Goal: Transaction & Acquisition: Purchase product/service

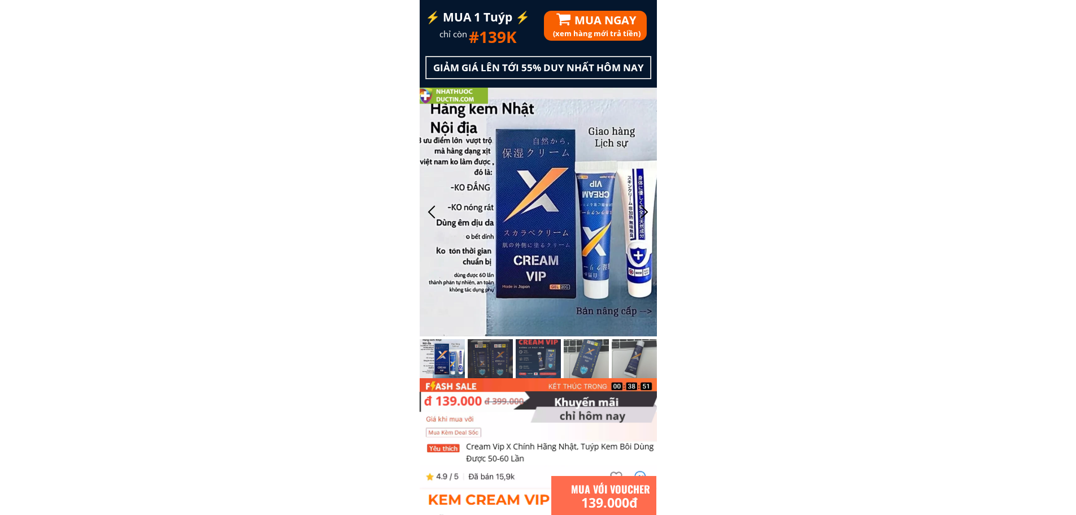
click at [598, 25] on div "⚡️ MUA 1 Tuýp ⚡️ chỉ còn #139K GIẢM GIÁ LÊN TỚI 55% DUY NHẤT HÔM NAY (xem hàng …" at bounding box center [538, 189] width 237 height 378
click at [598, 25] on h1 "MUA NGAY" at bounding box center [658, 20] width 169 height 18
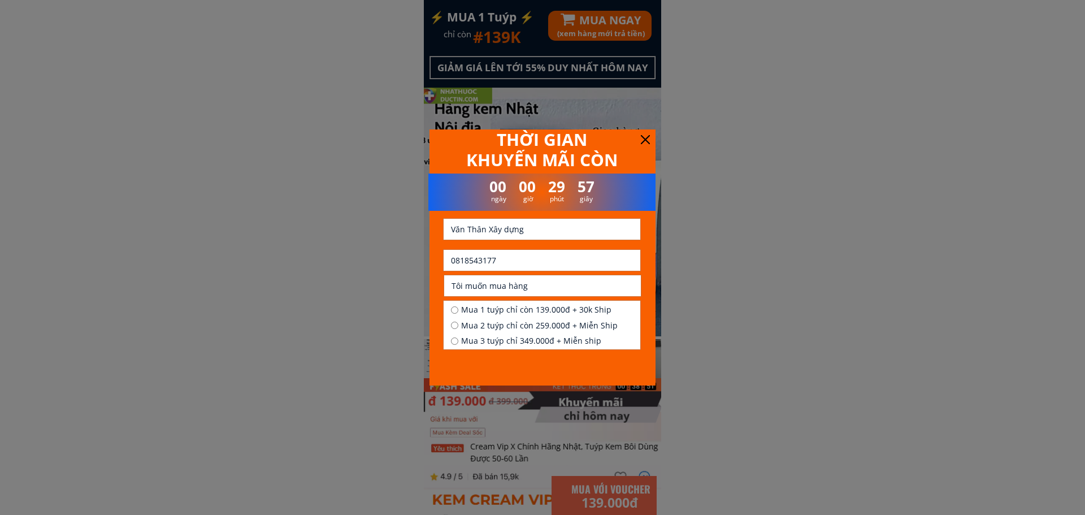
click at [503, 253] on input "0818543177" at bounding box center [542, 260] width 188 height 21
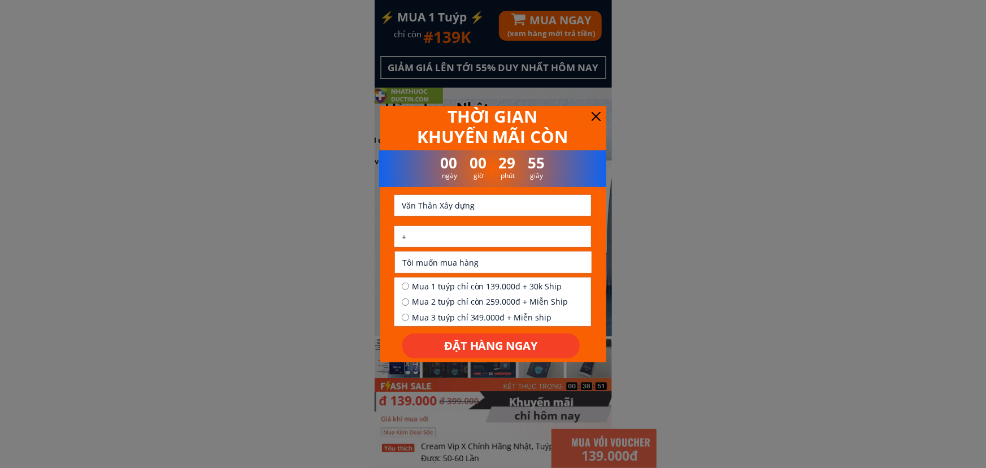
paste input "84963643362"
type input "[PHONE_NUMBER]"
click at [442, 209] on input "Văn Thân Xây dựng" at bounding box center [493, 205] width 188 height 21
paste input "Kien xã"
type input "Kien xã"
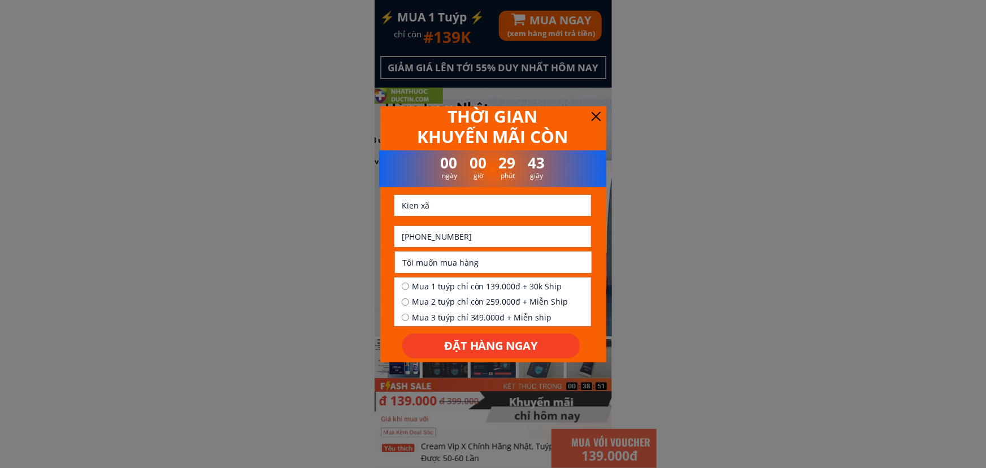
click at [480, 259] on input "Tôi muốn mua hàng" at bounding box center [493, 261] width 188 height 21
paste input "[PERSON_NAME] h tôn bien t n"
type input "[PERSON_NAME] h tôn bien t n"
click at [453, 299] on span "Mua 2 tuýp chỉ còn 259.000đ + Miễn Ship" at bounding box center [490, 301] width 156 height 12
radio input "true"
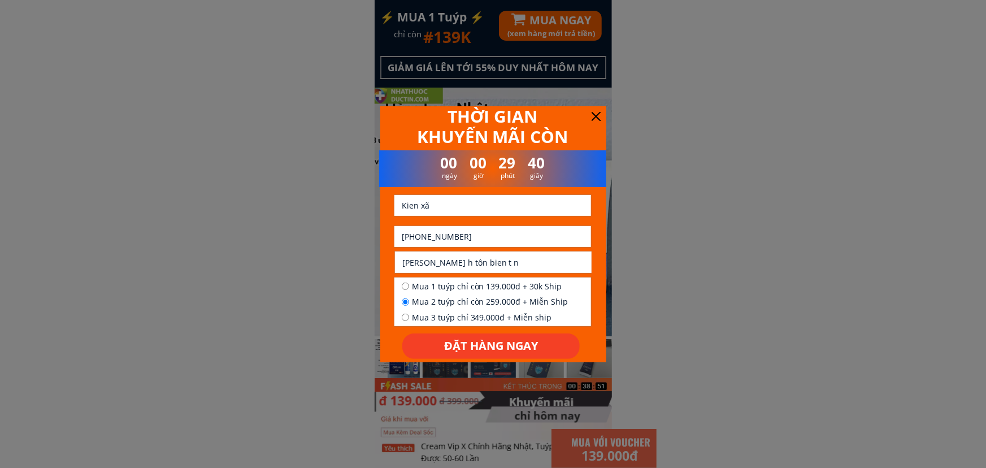
click at [498, 336] on p "ĐẶT HÀNG NGAY" at bounding box center [490, 345] width 177 height 25
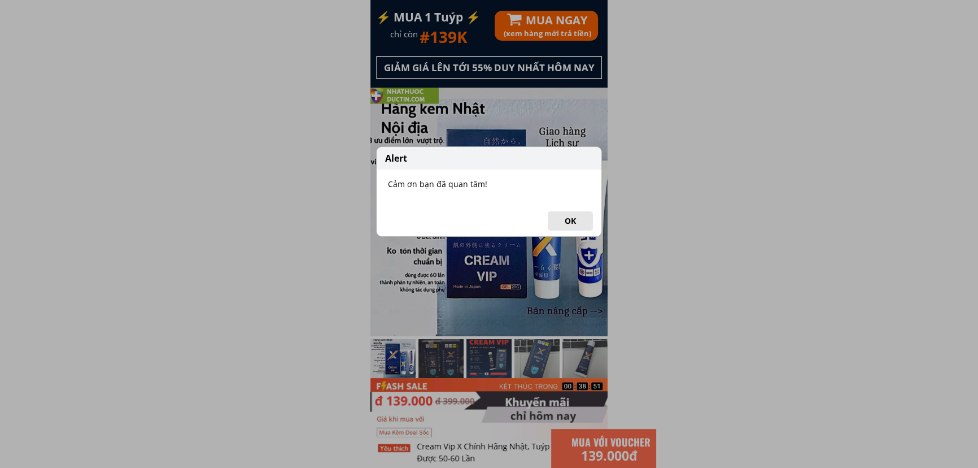
click at [581, 224] on button "OK" at bounding box center [570, 220] width 45 height 19
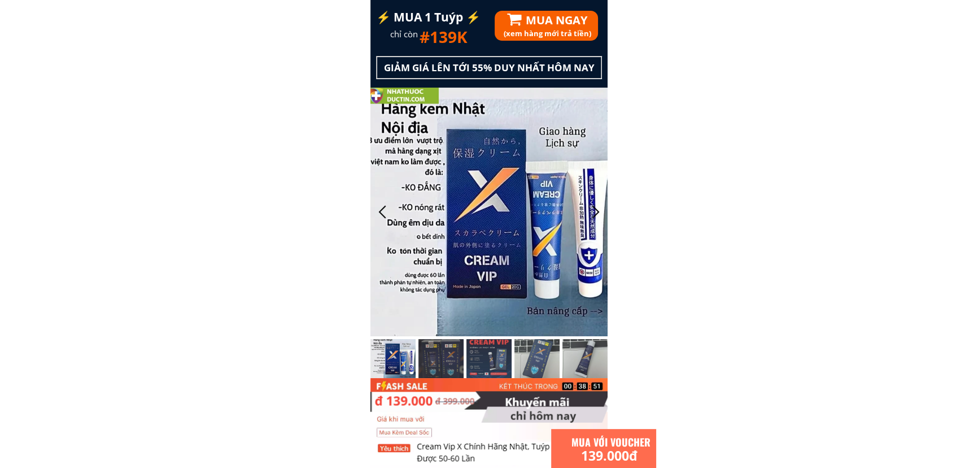
click at [577, 11] on h1 "MUA NGAY" at bounding box center [610, 20] width 169 height 18
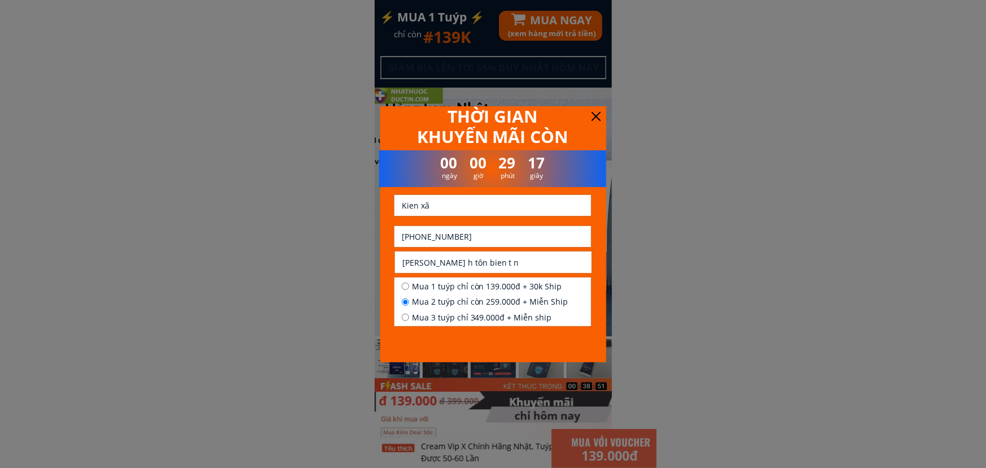
click at [454, 241] on input "[PHONE_NUMBER]" at bounding box center [493, 236] width 188 height 21
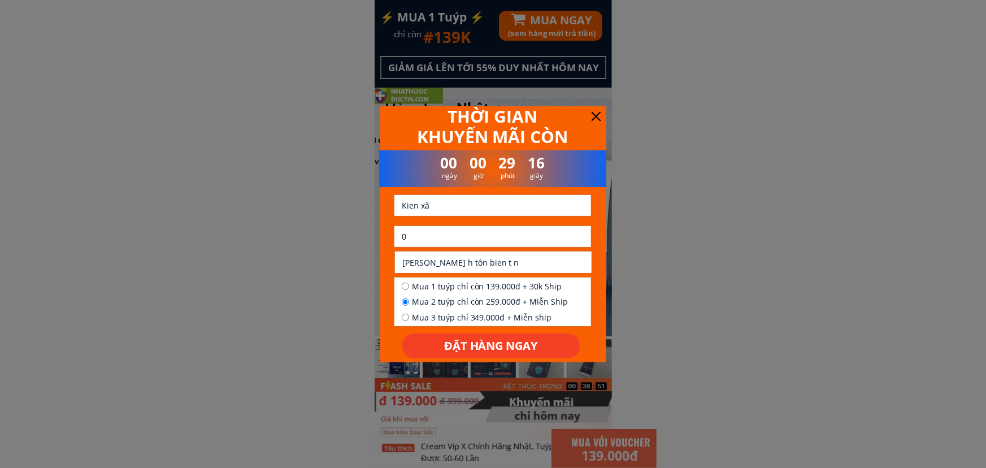
paste input "903682788"
type input "0903682788"
drag, startPoint x: 460, startPoint y: 204, endPoint x: 471, endPoint y: 205, distance: 10.8
click at [460, 204] on input "text" at bounding box center [493, 205] width 188 height 21
paste input "Phùng vän [PERSON_NAME]"
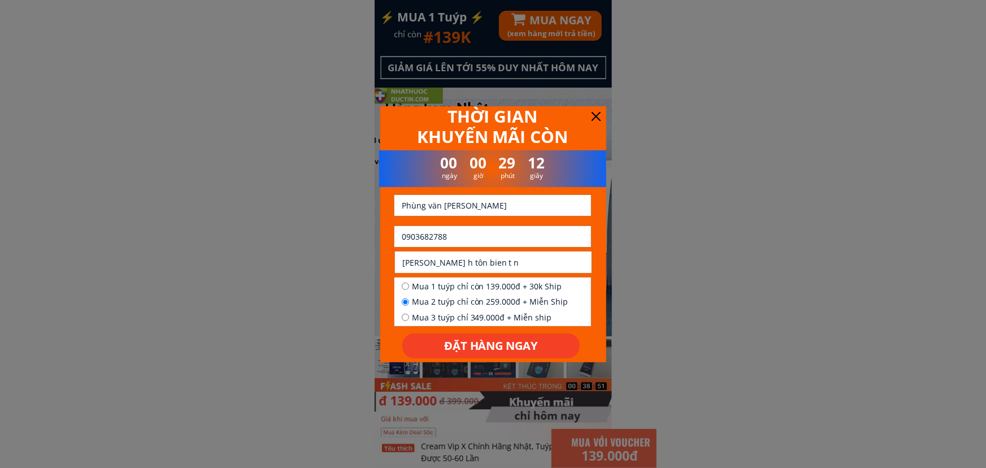
type input "Phùng vän [PERSON_NAME]"
drag, startPoint x: 519, startPoint y: 263, endPoint x: 508, endPoint y: 272, distance: 14.1
click at [519, 263] on input "text" at bounding box center [493, 261] width 188 height 21
paste input "[GEOGRAPHIC_DATA] [GEOGRAPHIC_DATA]"
type input "[GEOGRAPHIC_DATA] [GEOGRAPHIC_DATA]"
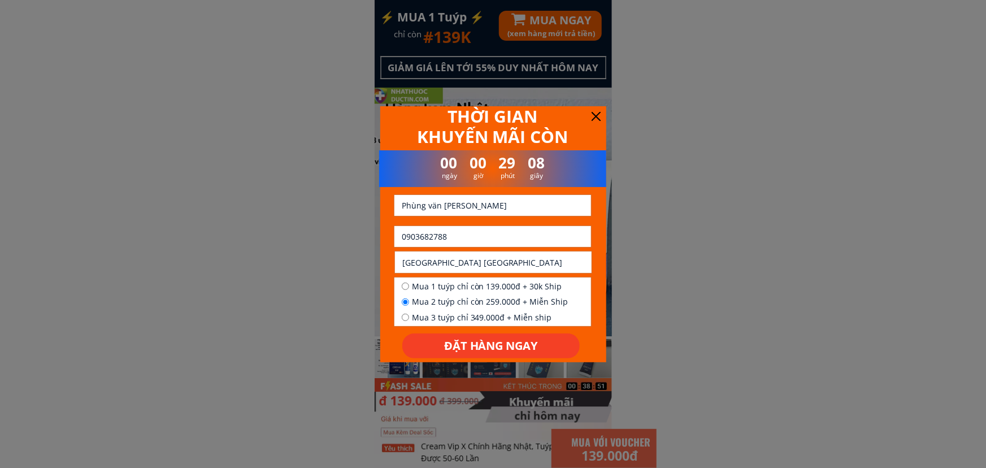
click at [475, 288] on span "Mua 1 tuýp chỉ còn 139.000đ + 30k Ship" at bounding box center [490, 286] width 156 height 12
radio input "true"
click at [474, 345] on p "ĐẶT HÀNG NGAY" at bounding box center [490, 345] width 177 height 25
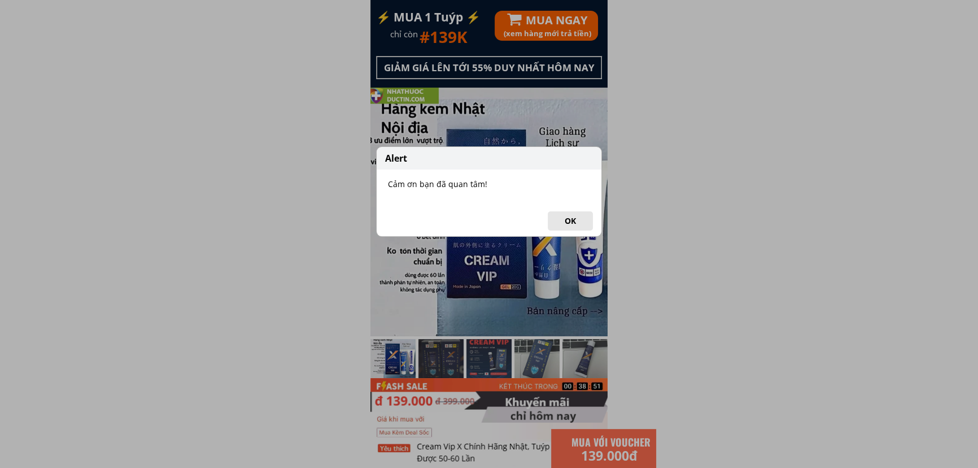
click at [569, 218] on button "OK" at bounding box center [570, 220] width 45 height 19
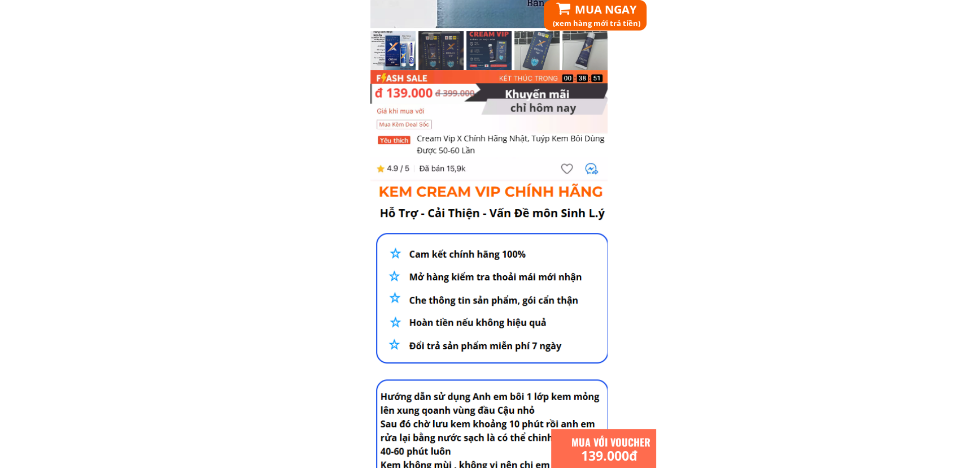
scroll to position [565, 0]
